Goal: Navigation & Orientation: Understand site structure

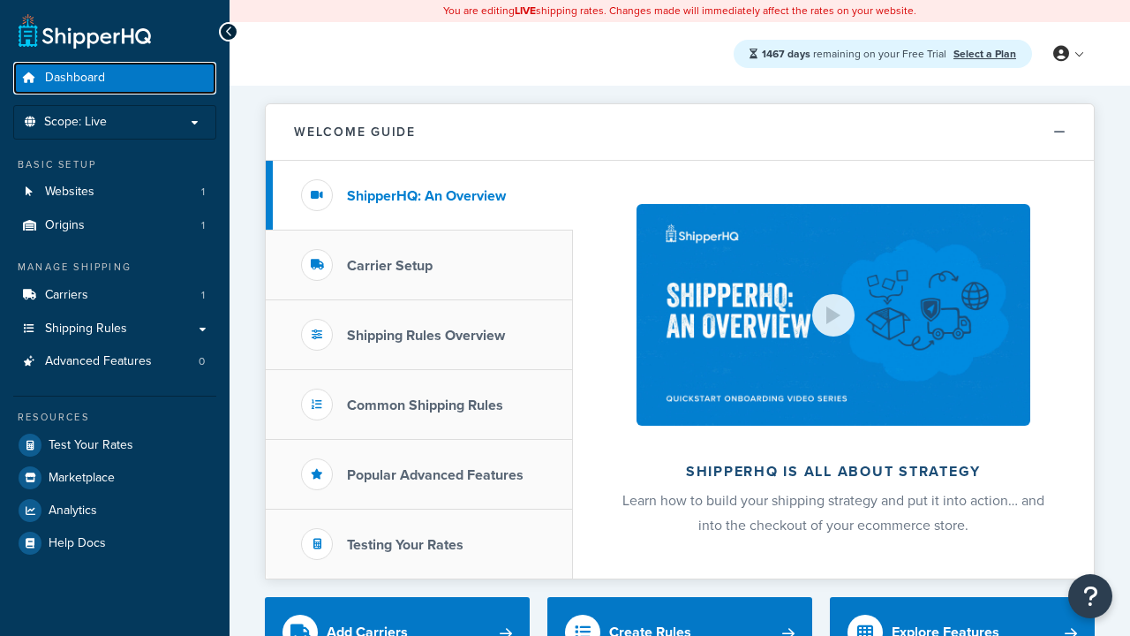
click at [75, 78] on span "Dashboard" at bounding box center [75, 78] width 60 height 15
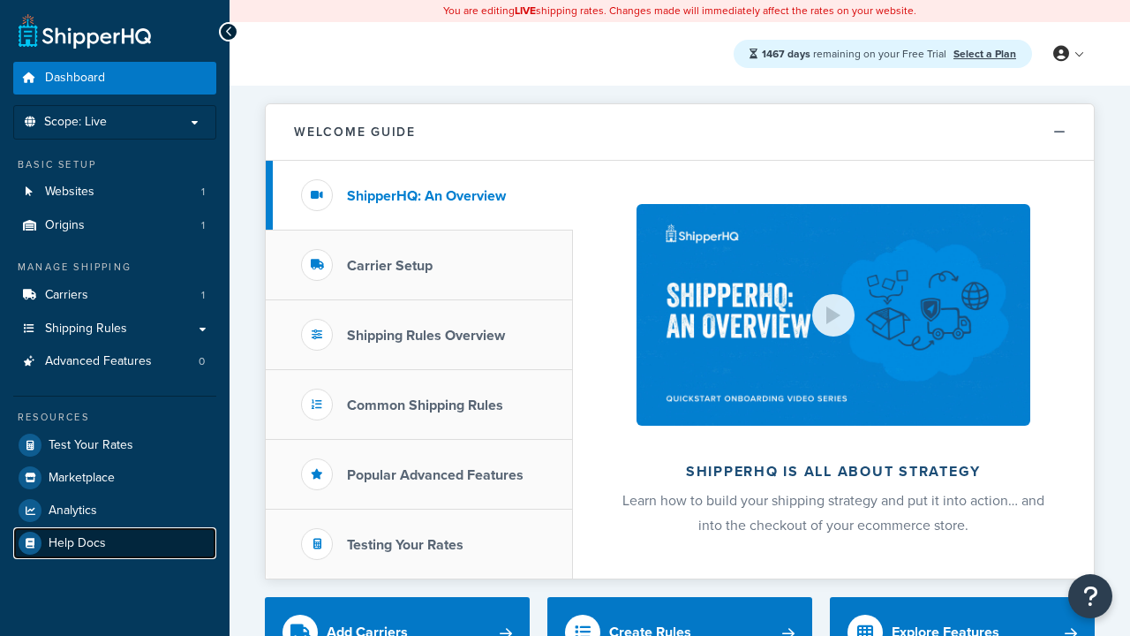
click at [77, 542] on span "Help Docs" at bounding box center [77, 543] width 57 height 15
